Goal: Find specific page/section: Find specific page/section

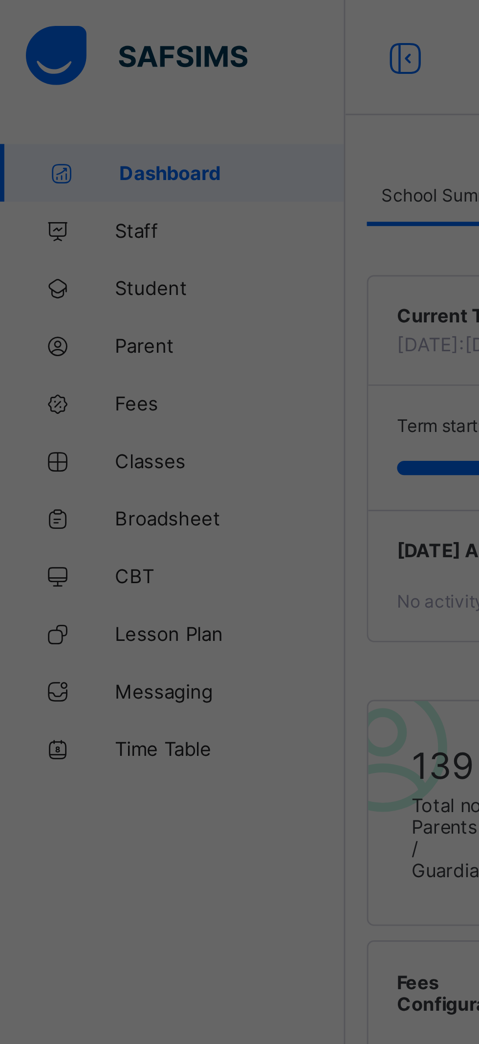
click at [53, 119] on div "× How likely are you to recommend SAFSIMS to other schools? 0 1 2 3 4 5 6 7 8 9…" at bounding box center [239, 522] width 479 height 1044
click at [57, 117] on div "× How likely are you to recommend SAFSIMS to other schools? 0 1 2 3 4 5 6 7 8 9…" at bounding box center [239, 522] width 479 height 1044
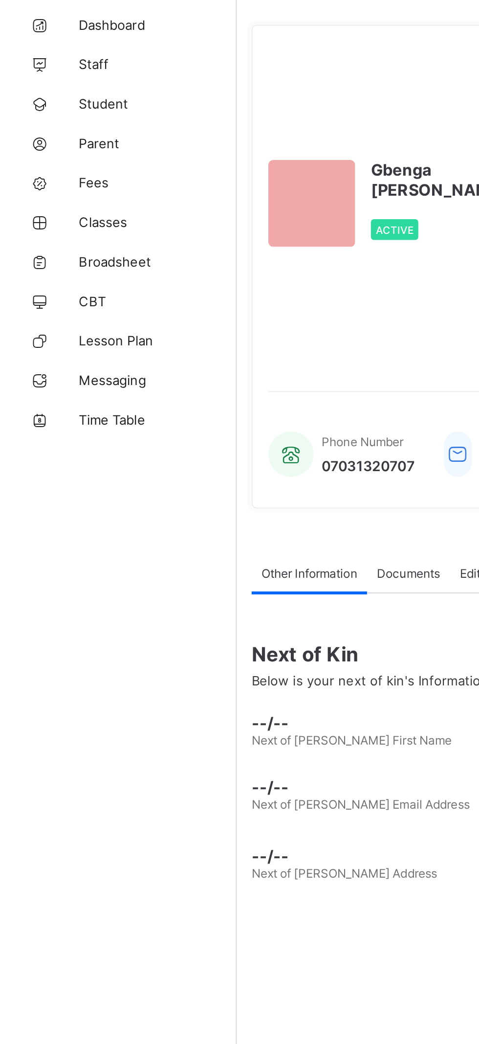
click at [59, 119] on span "Parent" at bounding box center [78, 118] width 78 height 8
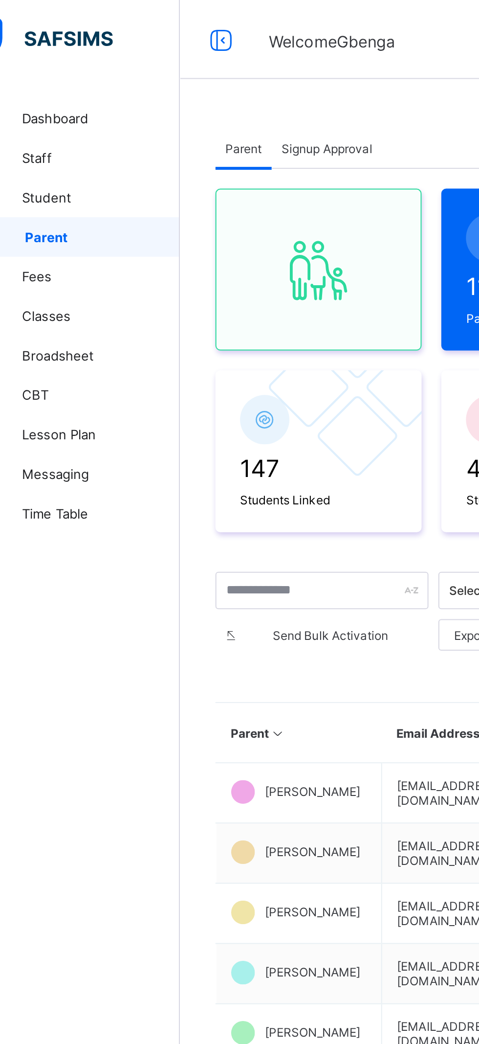
click at [197, 73] on span "Signup Approval" at bounding box center [190, 73] width 45 height 7
